Goal: Task Accomplishment & Management: Use online tool/utility

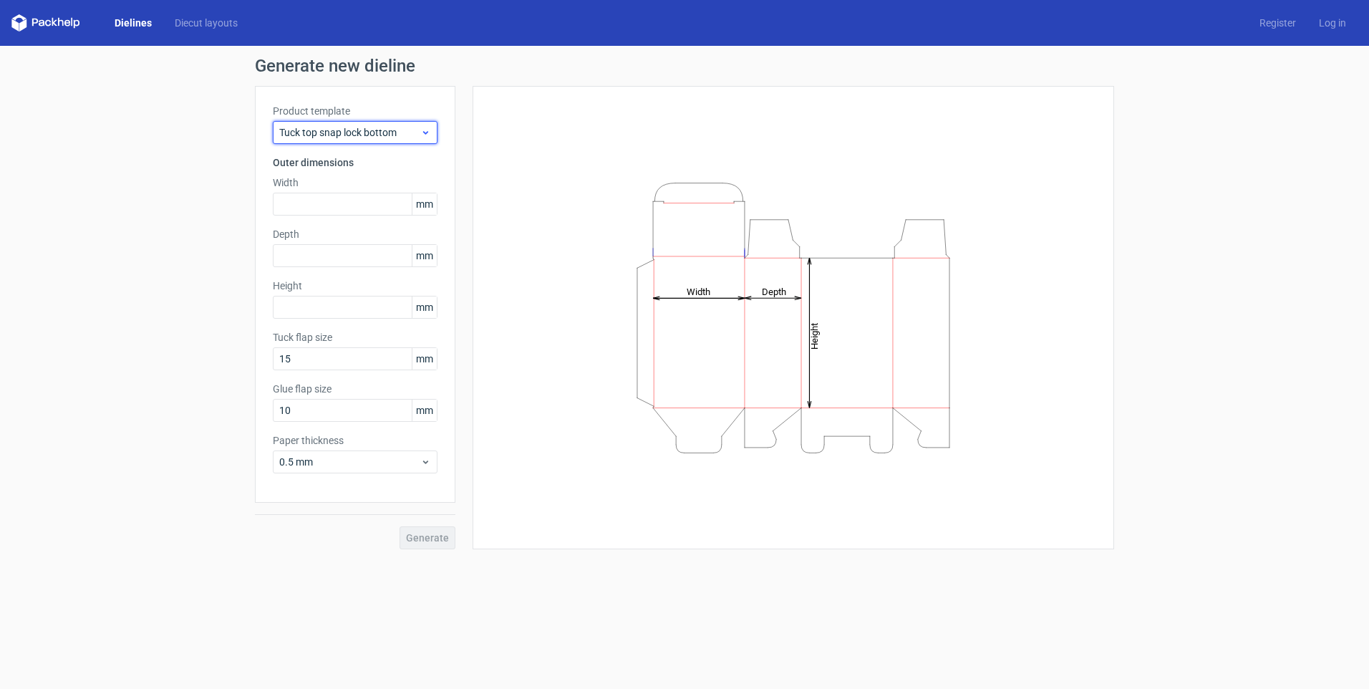
click at [364, 134] on span "Tuck top snap lock bottom" at bounding box center [349, 132] width 141 height 14
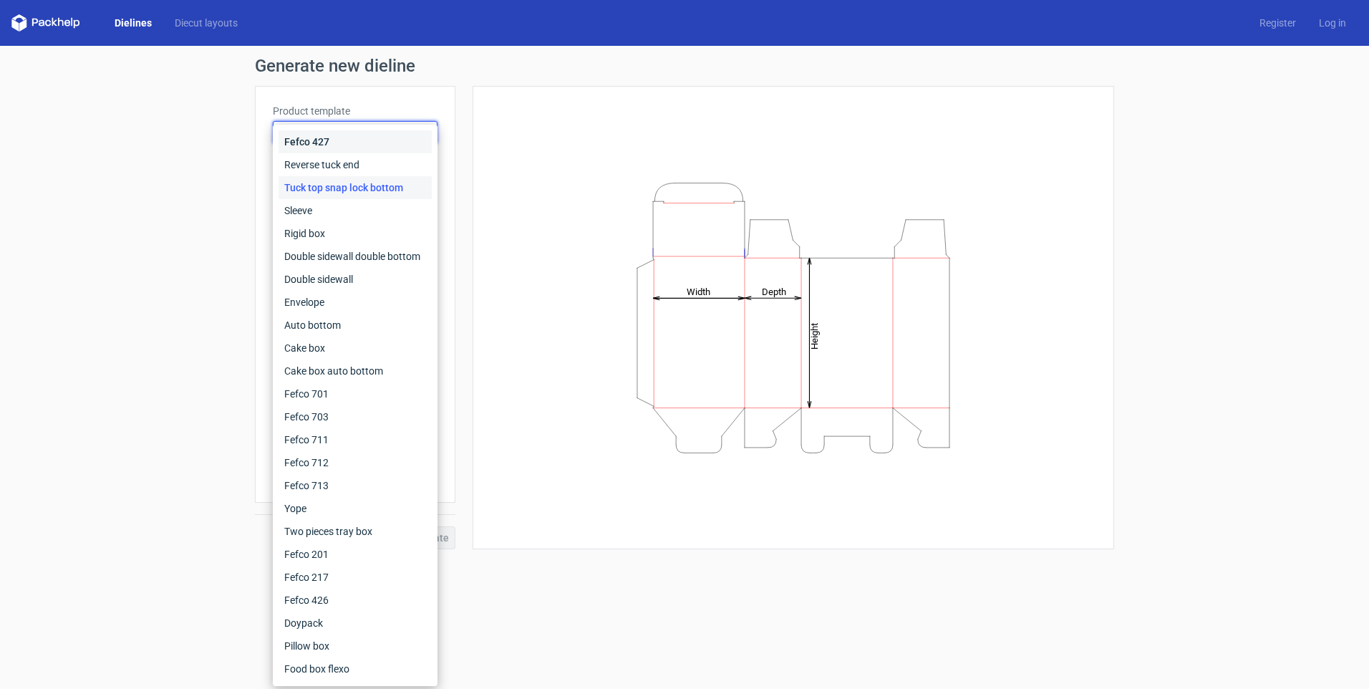
click at [315, 145] on div "Fefco 427" at bounding box center [355, 141] width 153 height 23
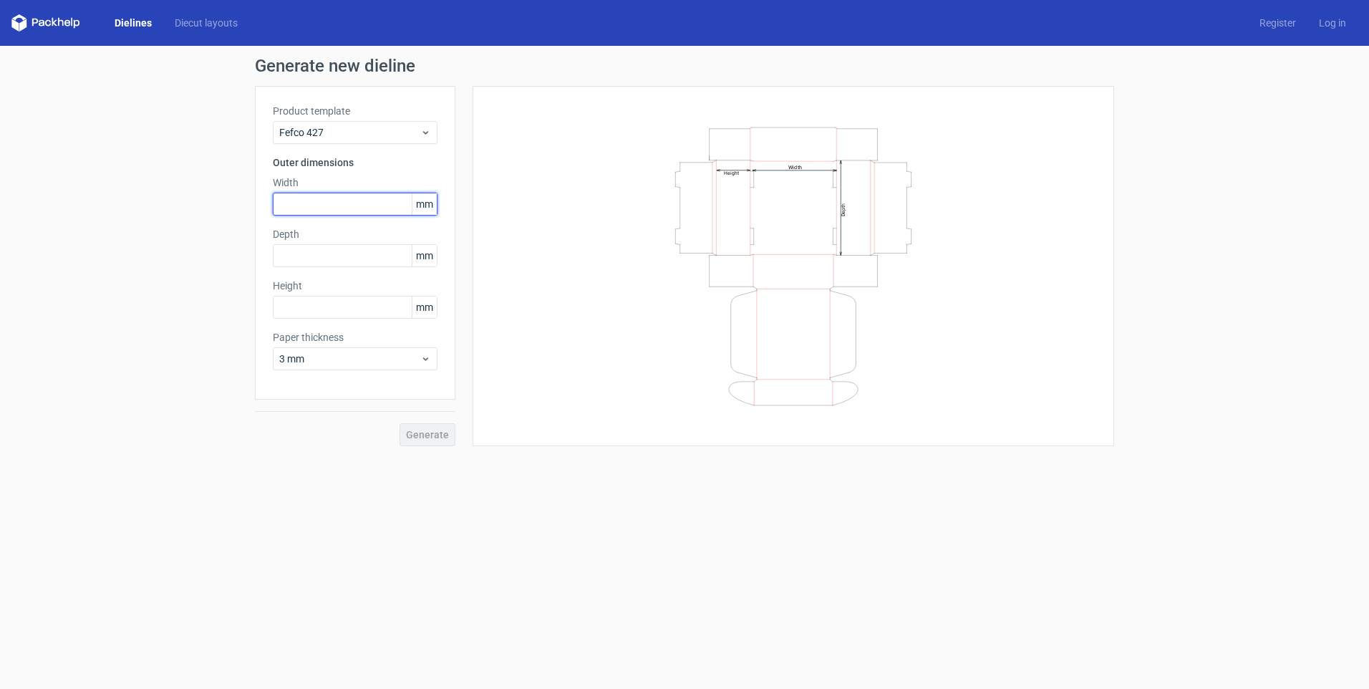
click at [311, 199] on input "text" at bounding box center [355, 204] width 165 height 23
type input "405"
click at [321, 251] on input "text" at bounding box center [355, 255] width 165 height 23
type input "205"
click at [318, 309] on input "text" at bounding box center [355, 307] width 165 height 23
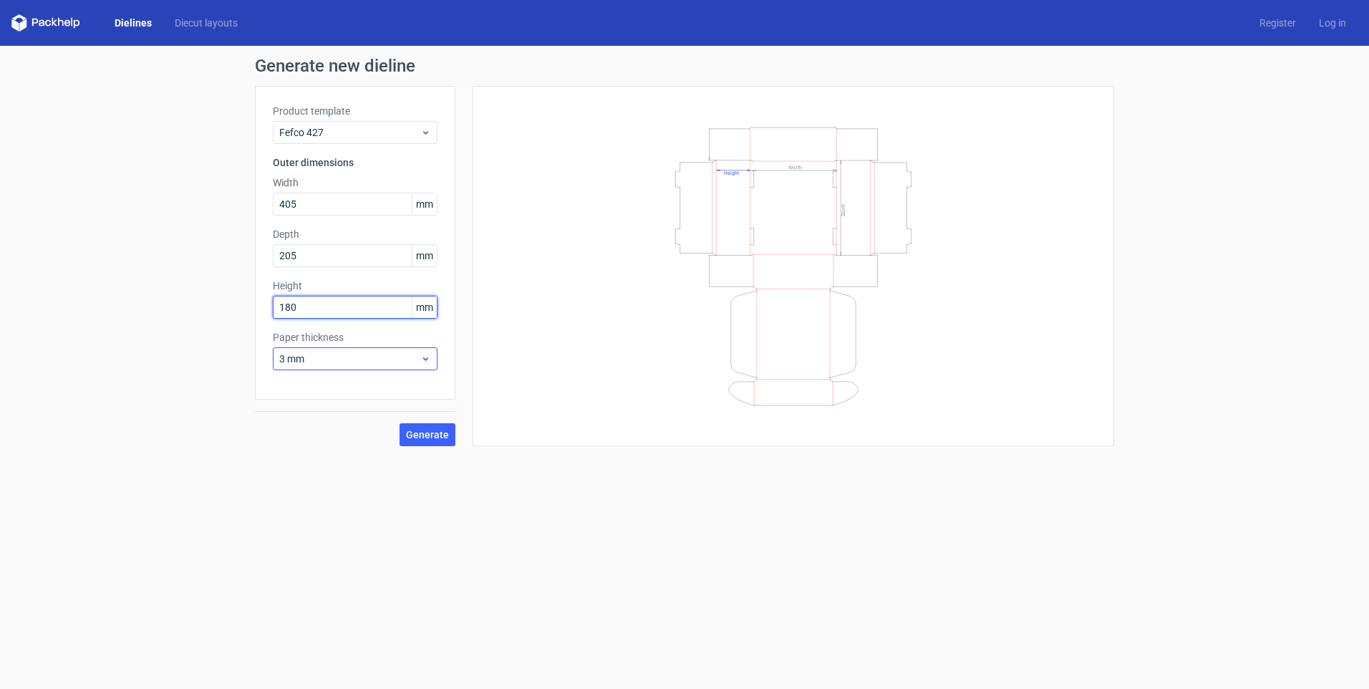
type input "180"
click at [397, 356] on span "3 mm" at bounding box center [349, 359] width 141 height 14
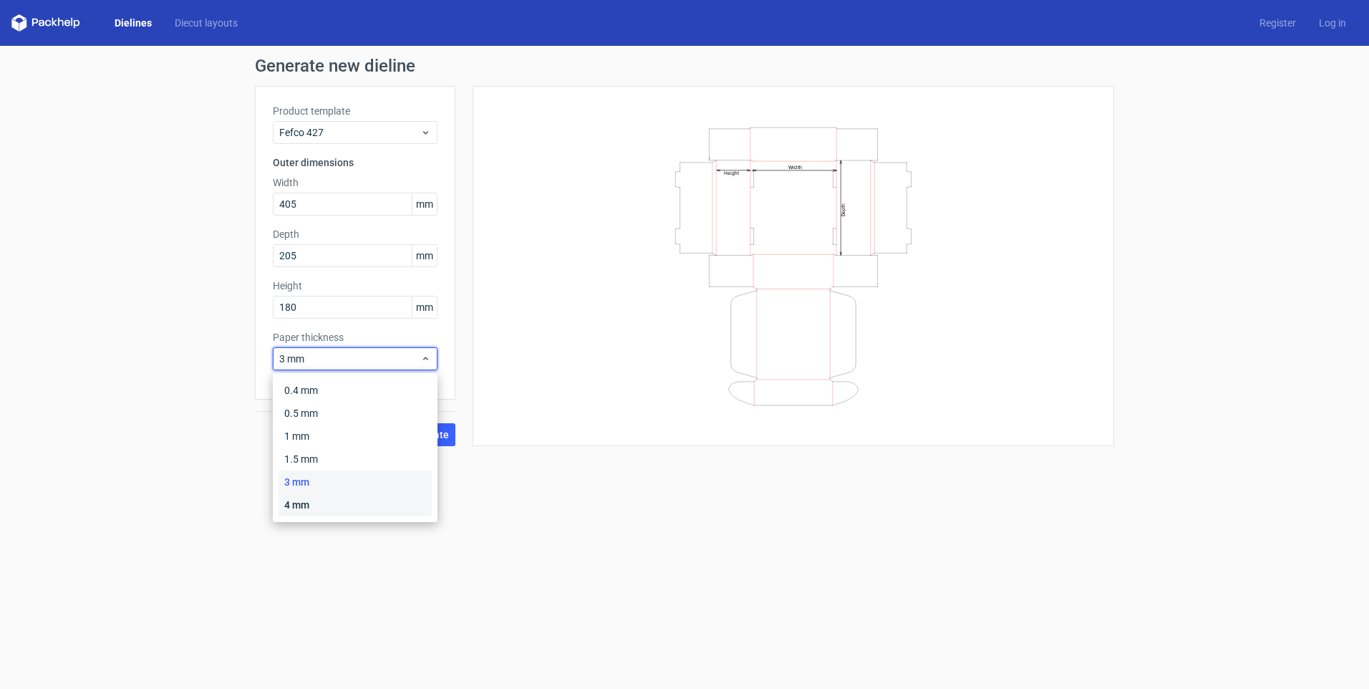
click at [311, 504] on div "4 mm" at bounding box center [355, 504] width 153 height 23
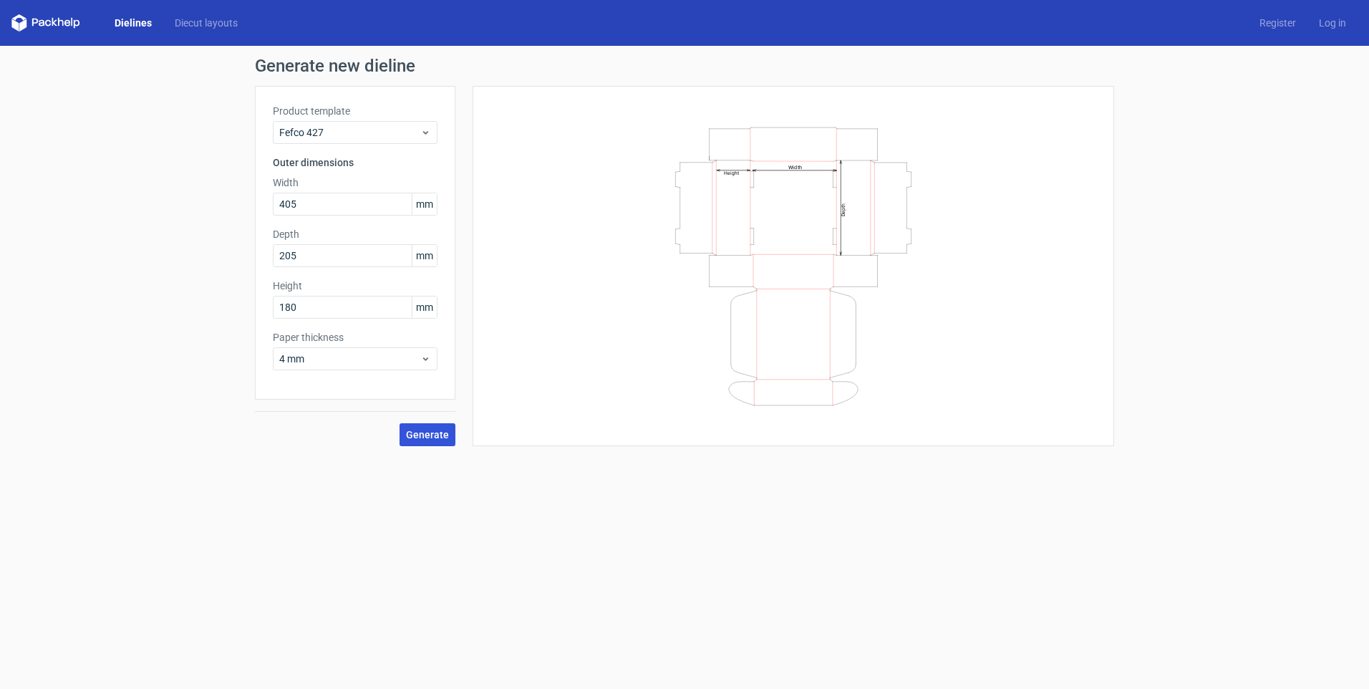
click at [440, 431] on span "Generate" at bounding box center [427, 435] width 43 height 10
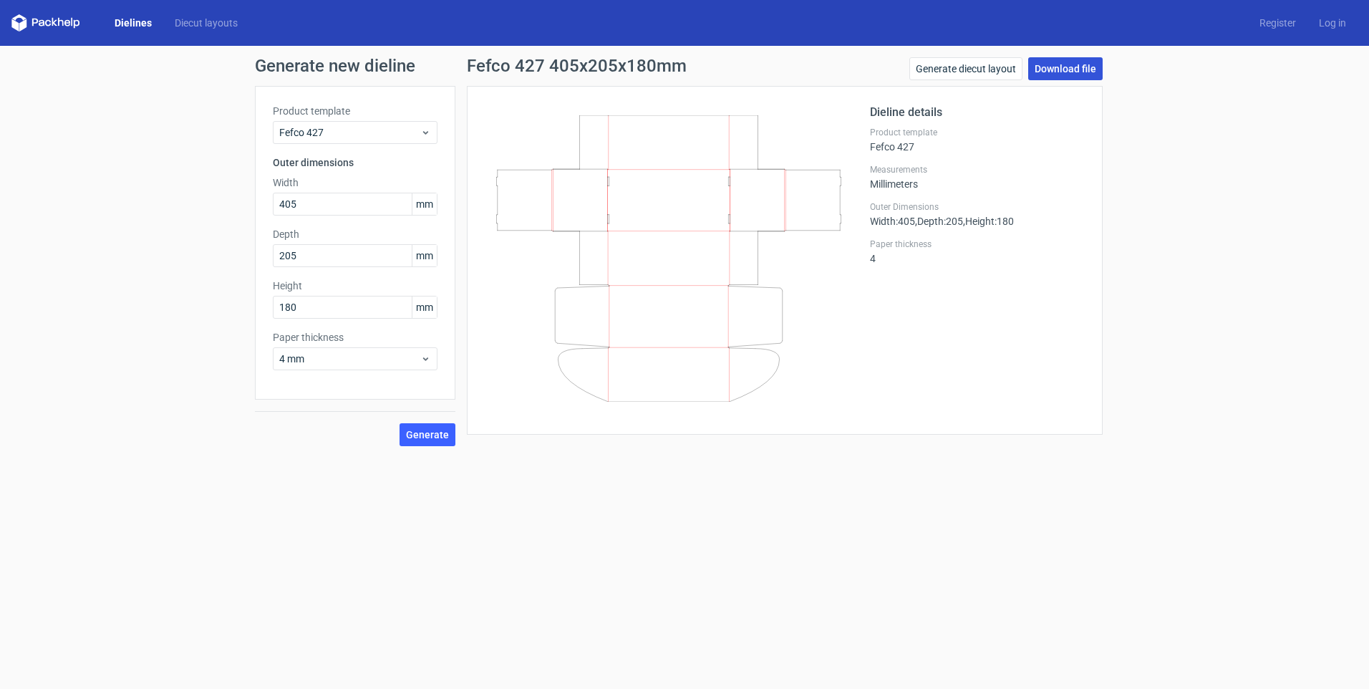
click at [1053, 66] on link "Download file" at bounding box center [1065, 68] width 74 height 23
